Goal: Check status: Check status

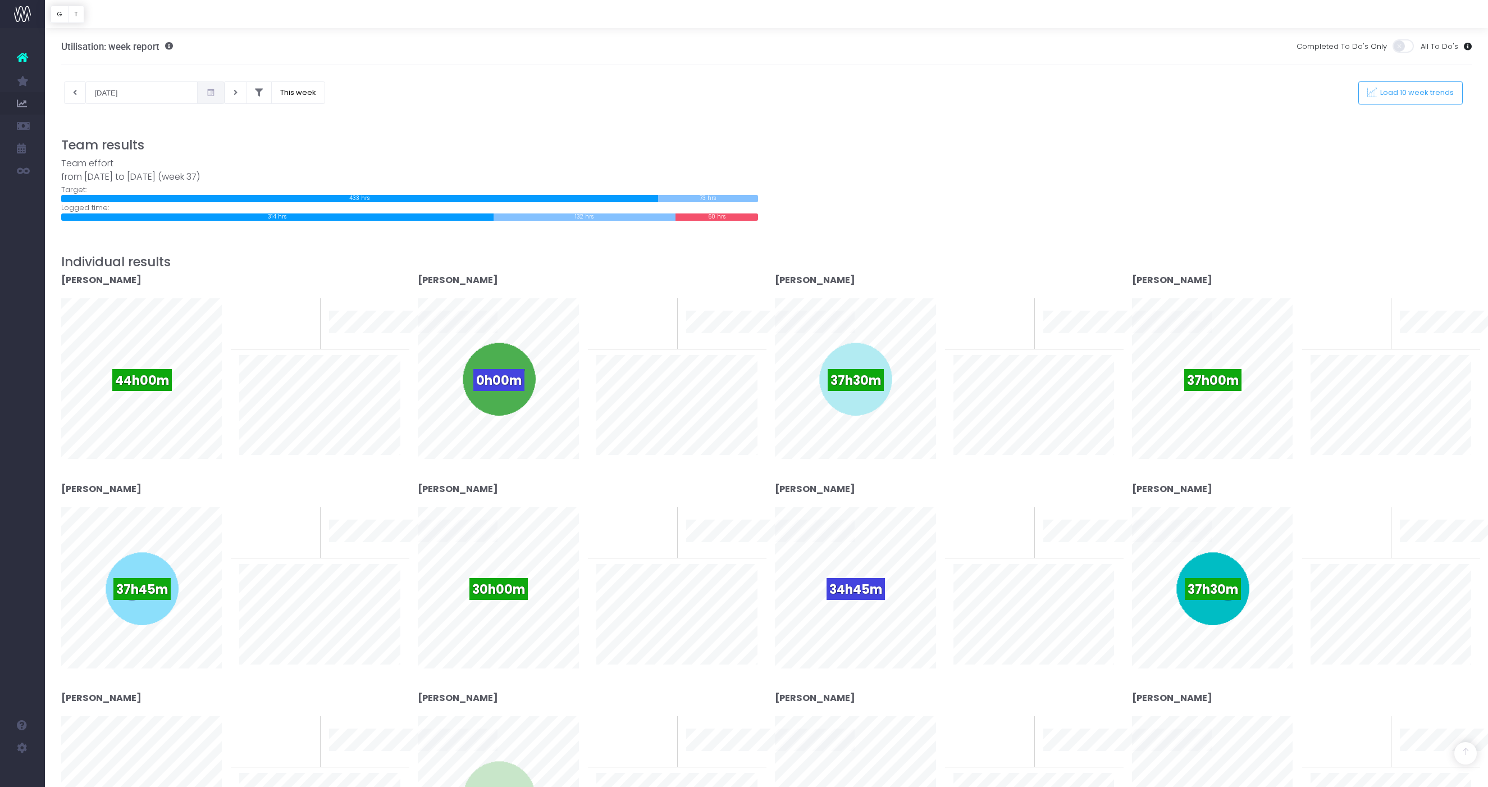
scroll to position [236, 0]
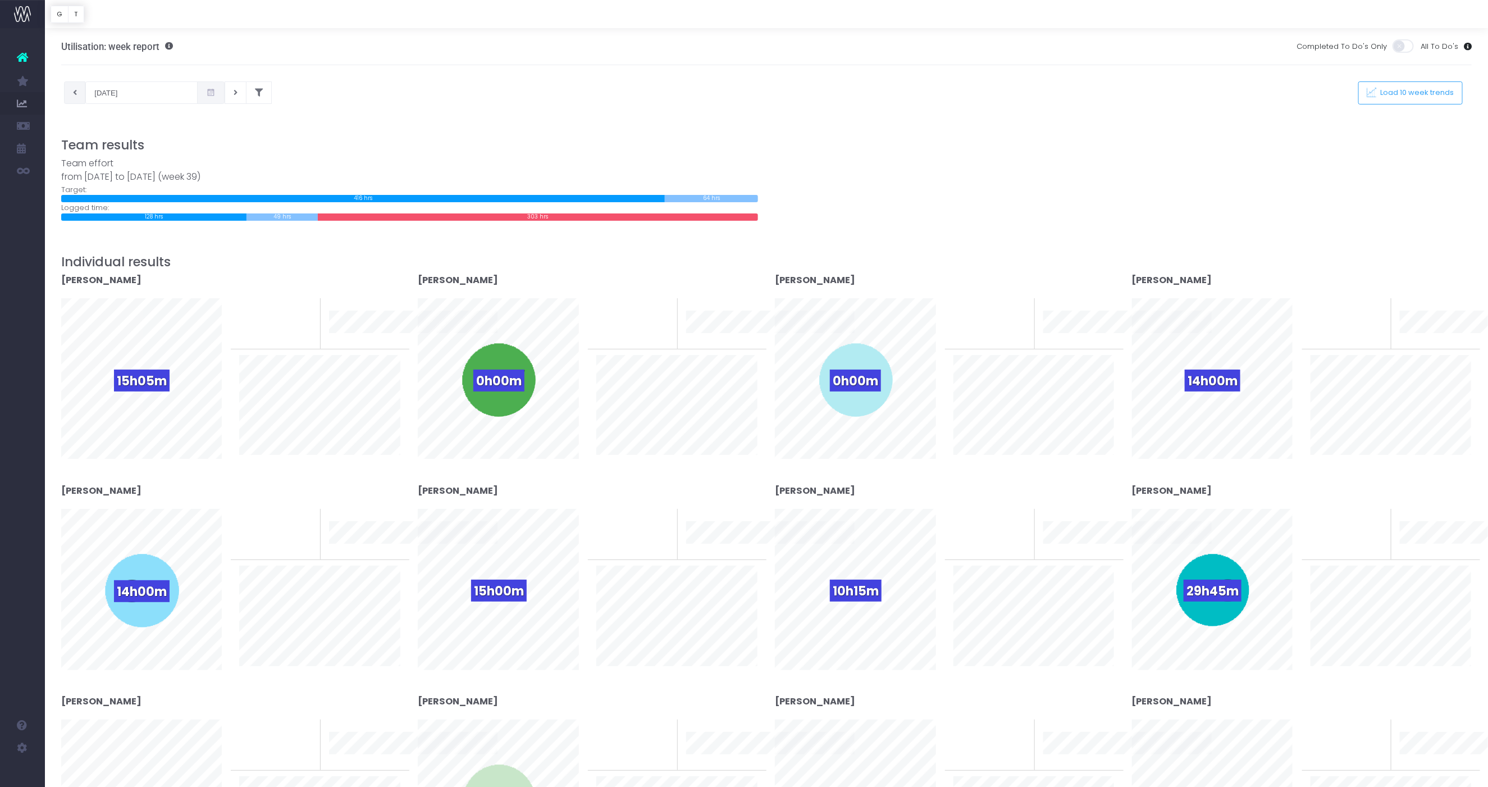
click at [79, 89] on button at bounding box center [75, 92] width 22 height 22
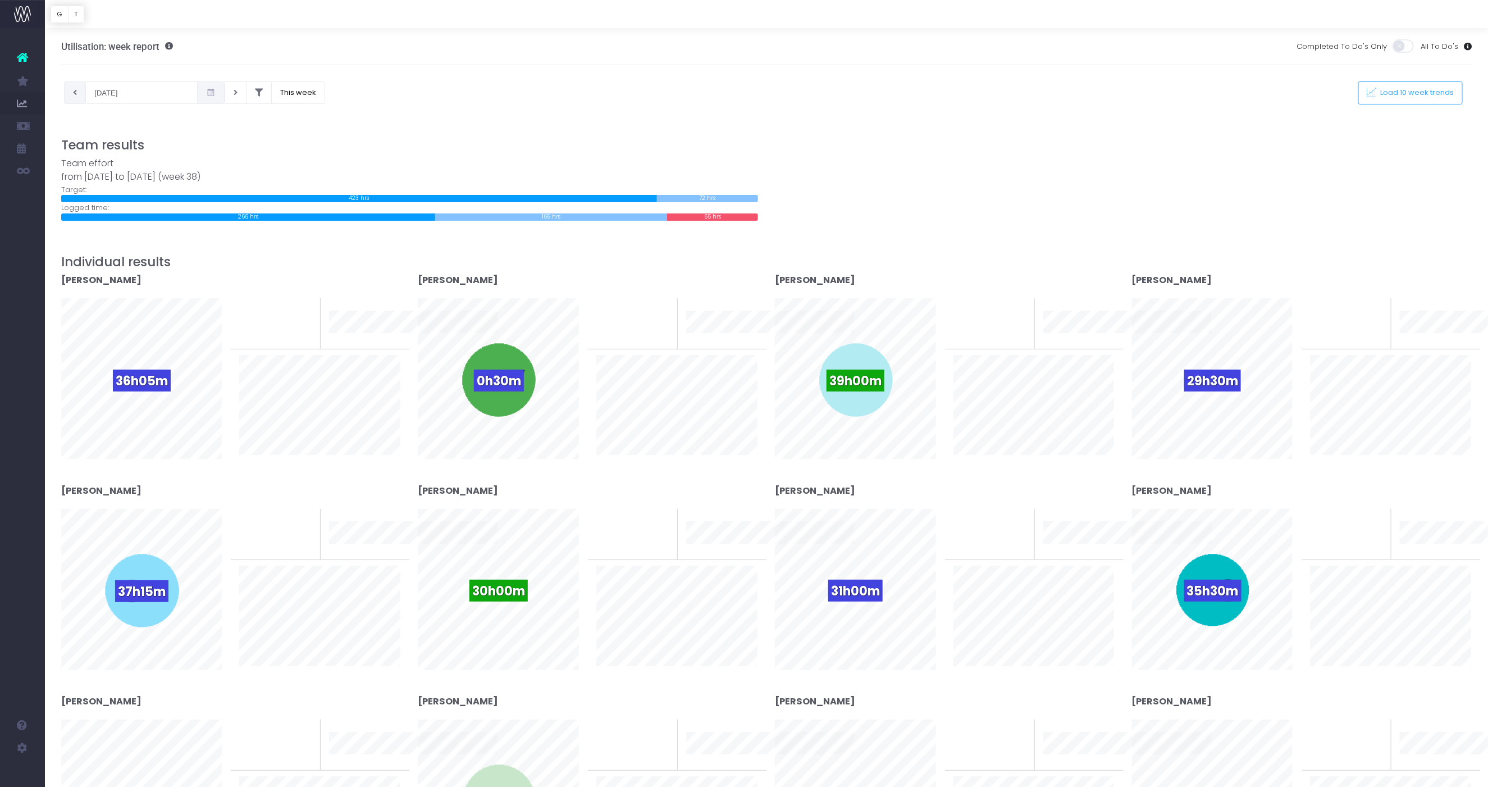
click at [74, 93] on icon at bounding box center [75, 93] width 4 height 0
click at [65, 88] on button at bounding box center [75, 92] width 22 height 22
click at [78, 95] on button at bounding box center [75, 92] width 22 height 22
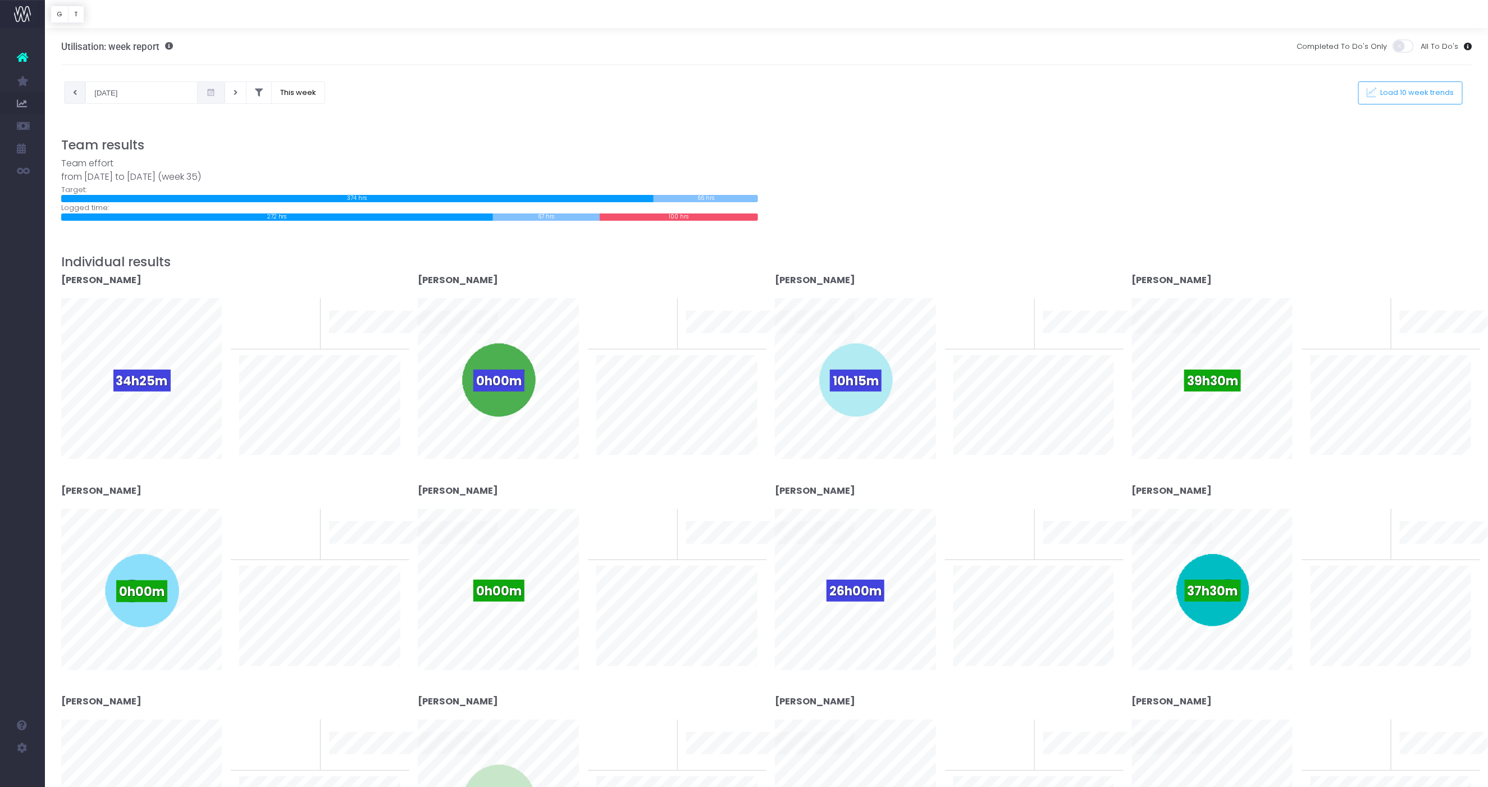
click at [76, 93] on icon at bounding box center [75, 93] width 4 height 0
click at [78, 95] on button at bounding box center [75, 92] width 22 height 22
click at [72, 90] on button at bounding box center [75, 92] width 22 height 22
type input "06-08-2025"
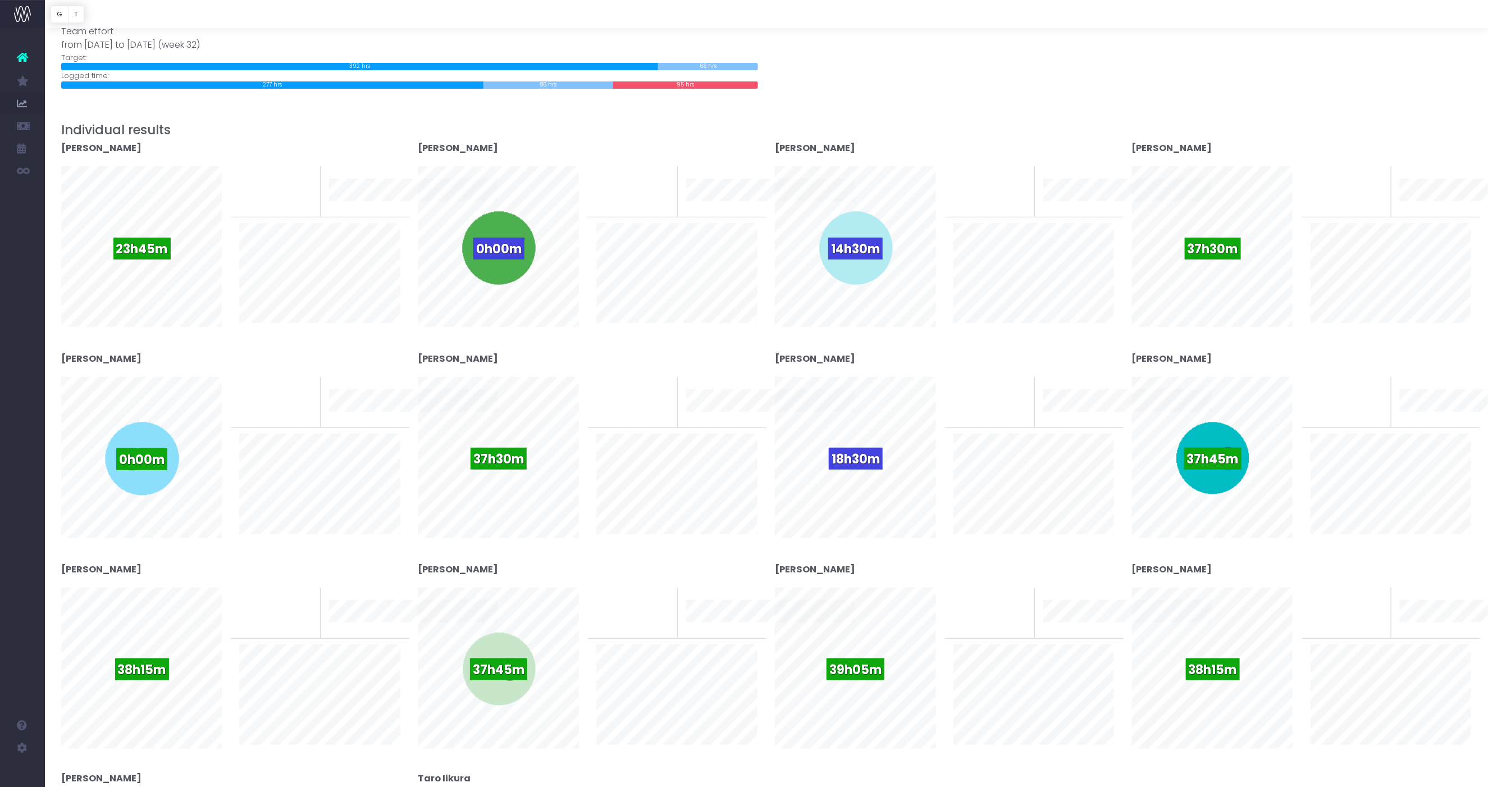
scroll to position [117, 0]
